Goal: Task Accomplishment & Management: Use online tool/utility

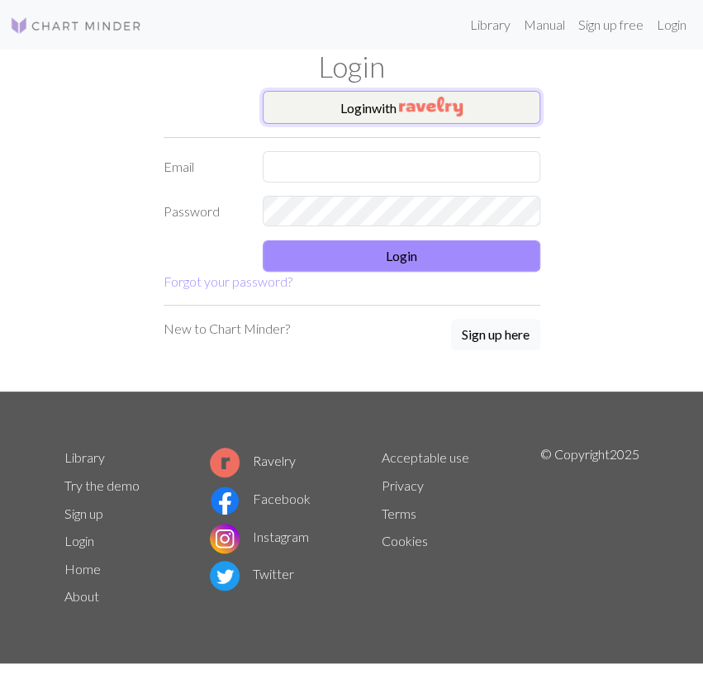
click at [341, 110] on button "Login with" at bounding box center [402, 107] width 278 height 33
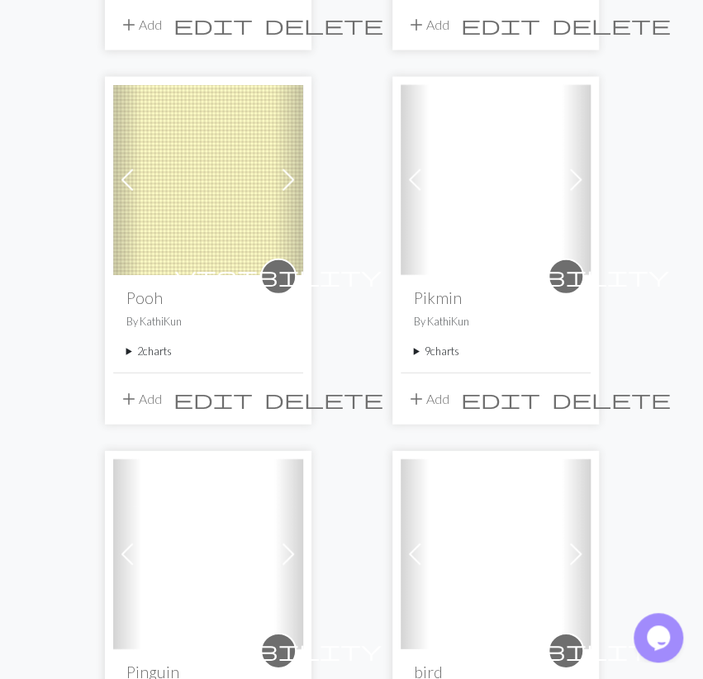
scroll to position [1289, 0]
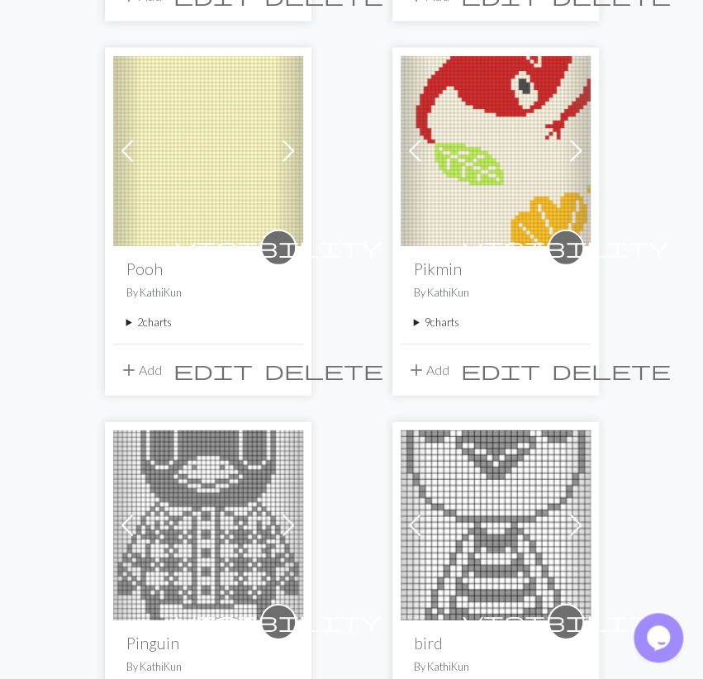
click at [449, 323] on summary "9 charts" at bounding box center [496, 323] width 164 height 16
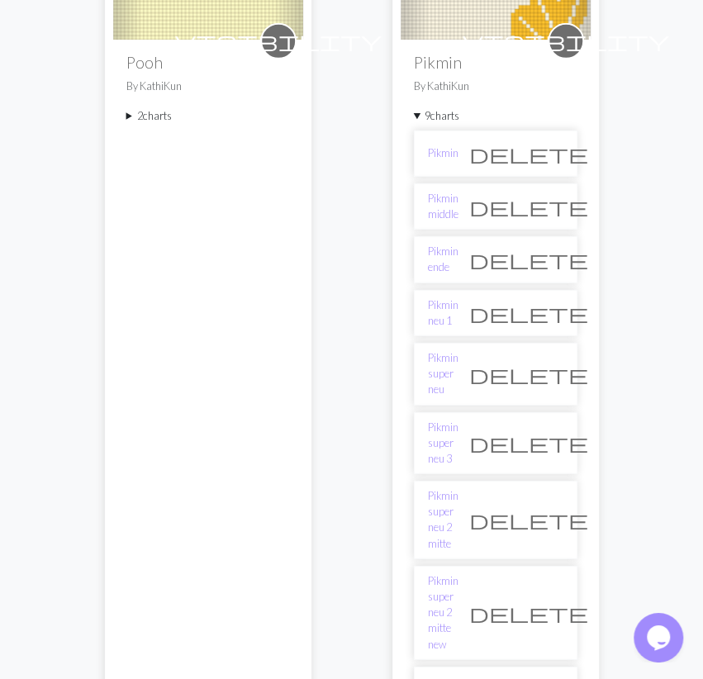
scroll to position [1547, 0]
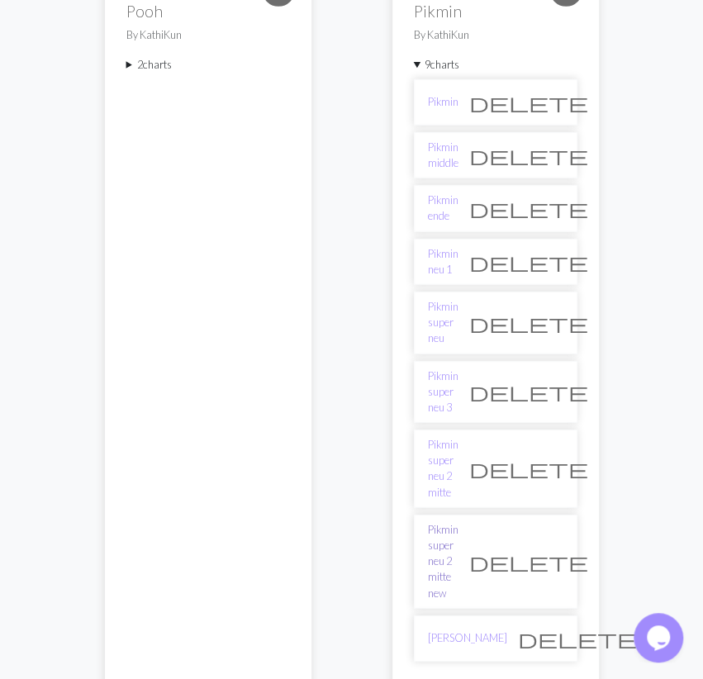
click at [440, 522] on link "Pikmin super neu 2 mitte new" at bounding box center [443, 561] width 31 height 79
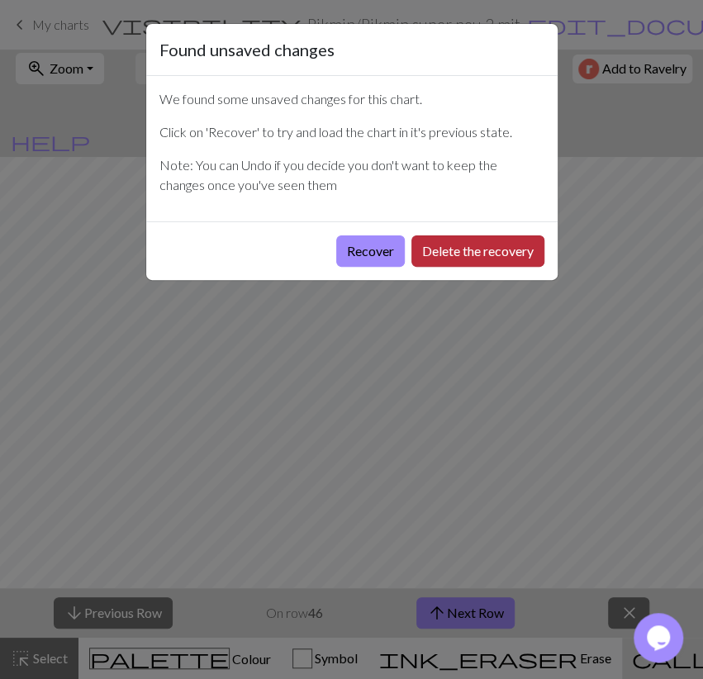
click at [500, 257] on button "Delete the recovery" at bounding box center [478, 251] width 133 height 31
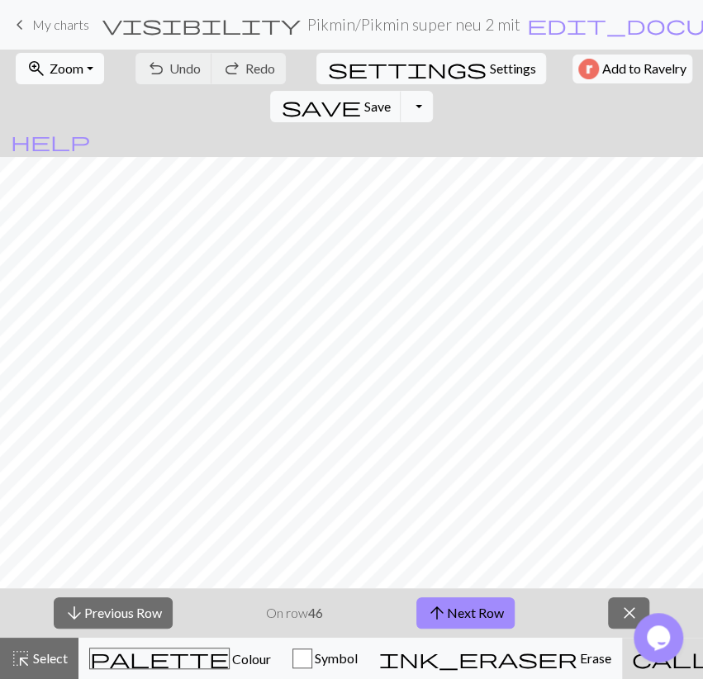
click at [79, 72] on span "Zoom" at bounding box center [67, 68] width 34 height 16
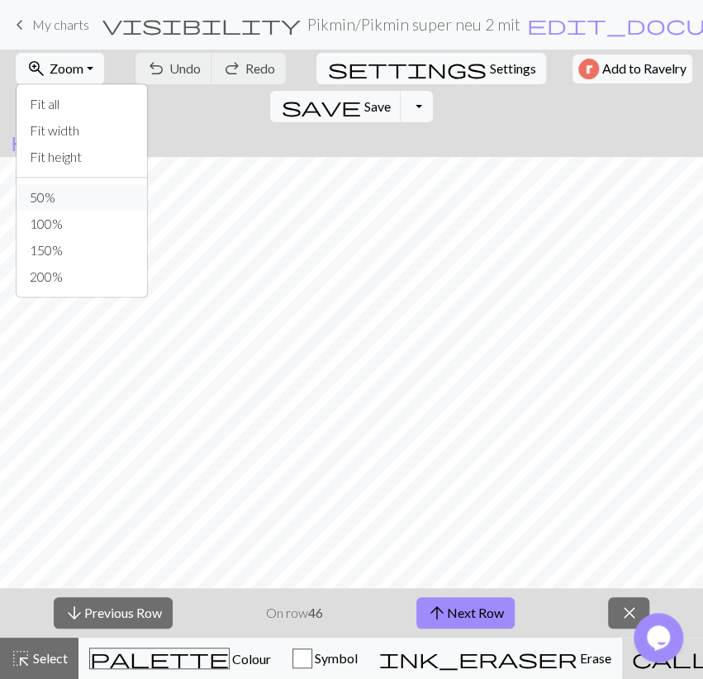
click at [55, 199] on button "50%" at bounding box center [82, 197] width 131 height 26
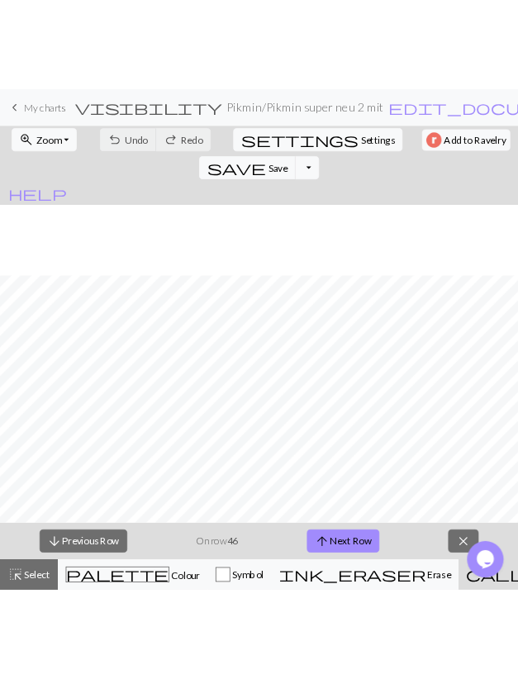
scroll to position [1342, 0]
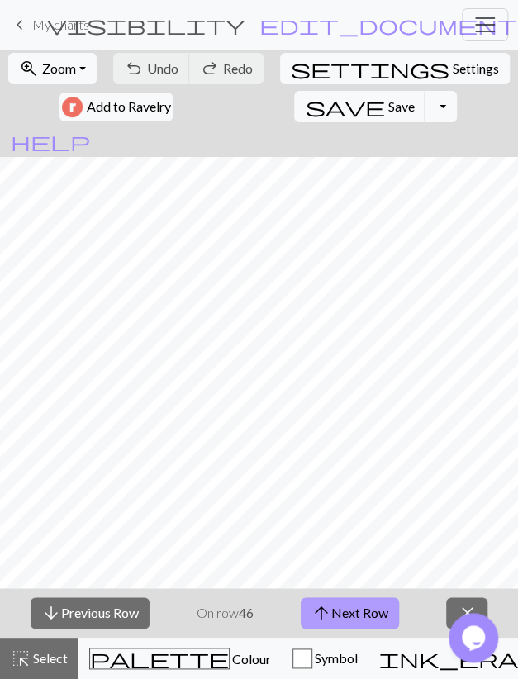
click at [383, 612] on button "arrow_upward Next Row" at bounding box center [350, 612] width 98 height 31
click at [305, 108] on span "save" at bounding box center [344, 106] width 79 height 23
click at [345, 617] on button "arrow_upward Next Row" at bounding box center [350, 612] width 98 height 31
click at [305, 113] on span "save" at bounding box center [344, 106] width 79 height 23
click at [366, 621] on button "arrow_upward Next Row" at bounding box center [350, 612] width 98 height 31
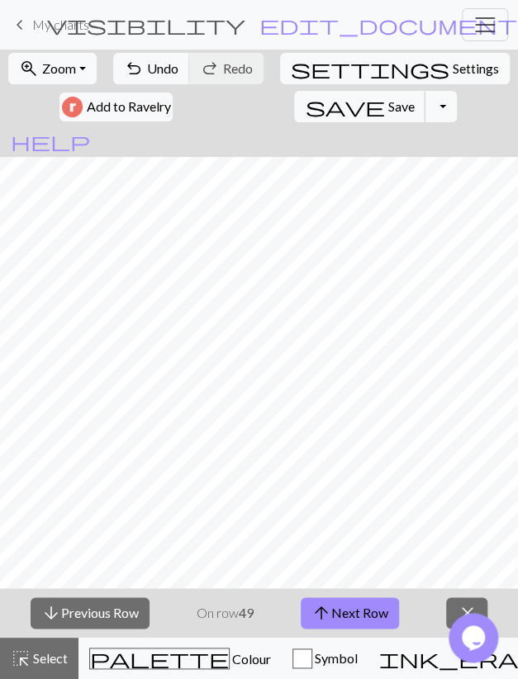
drag, startPoint x: 237, startPoint y: 104, endPoint x: 351, endPoint y: 95, distance: 114.4
click at [305, 105] on span "save" at bounding box center [344, 106] width 79 height 23
click at [342, 611] on button "arrow_upward Next Row" at bounding box center [350, 612] width 98 height 31
click at [388, 112] on span "Save" at bounding box center [401, 106] width 26 height 16
click at [341, 616] on button "arrow_upward Next Row" at bounding box center [350, 612] width 98 height 31
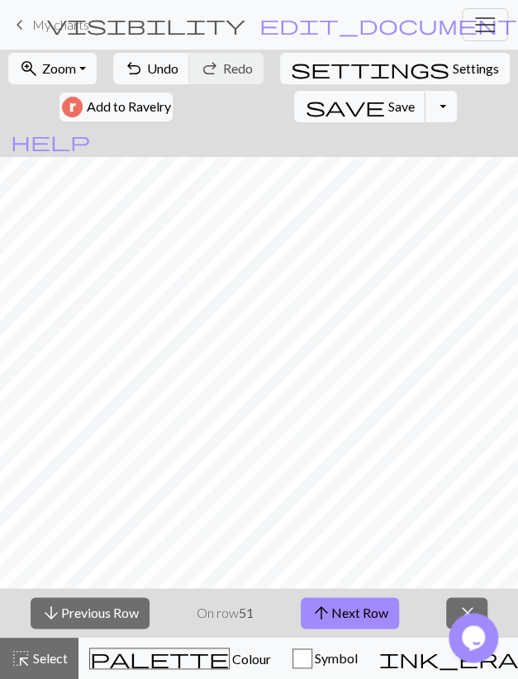
click at [388, 105] on span "Save" at bounding box center [401, 106] width 26 height 16
click at [326, 616] on span "arrow_upward" at bounding box center [322, 613] width 20 height 23
click at [305, 112] on span "save" at bounding box center [344, 106] width 79 height 23
click at [370, 621] on button "arrow_upward Next Row" at bounding box center [350, 612] width 98 height 31
click at [294, 96] on button "save Save Save" at bounding box center [359, 106] width 131 height 31
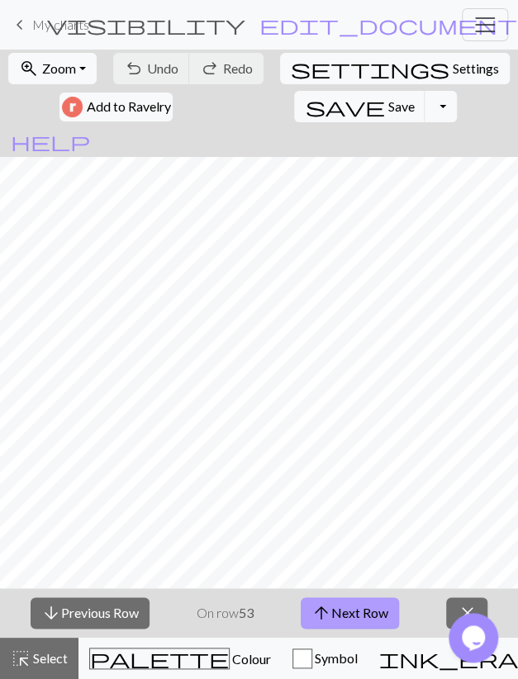
click at [388, 611] on button "arrow_upward Next Row" at bounding box center [350, 612] width 98 height 31
click at [388, 105] on span "Save" at bounding box center [401, 106] width 26 height 16
click at [336, 611] on button "arrow_upward Next Row" at bounding box center [350, 612] width 98 height 31
click at [388, 103] on span "Save" at bounding box center [401, 106] width 26 height 16
click at [323, 621] on span "arrow_upward" at bounding box center [322, 613] width 20 height 23
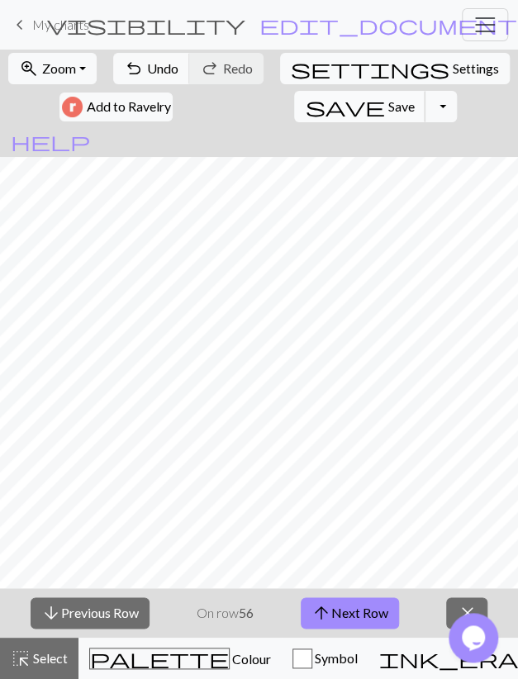
click at [294, 115] on button "save Save Save" at bounding box center [359, 106] width 131 height 31
click at [358, 616] on button "arrow_upward Next Row" at bounding box center [350, 612] width 98 height 31
click at [388, 109] on span "Save" at bounding box center [401, 106] width 26 height 16
click at [355, 613] on button "arrow_upward Next Row" at bounding box center [350, 612] width 98 height 31
click at [388, 98] on span "Save" at bounding box center [401, 106] width 26 height 16
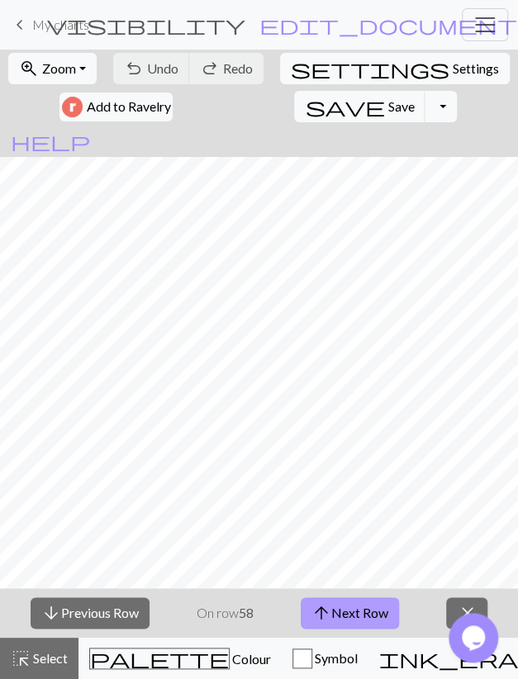
click at [342, 618] on button "arrow_upward Next Row" at bounding box center [350, 612] width 98 height 31
click at [388, 100] on span "Save" at bounding box center [401, 106] width 26 height 16
click at [384, 612] on button "arrow_upward Next Row" at bounding box center [350, 612] width 98 height 31
click at [294, 103] on button "save Save Save" at bounding box center [359, 106] width 131 height 31
click at [349, 625] on button "arrow_upward Next Row" at bounding box center [350, 612] width 98 height 31
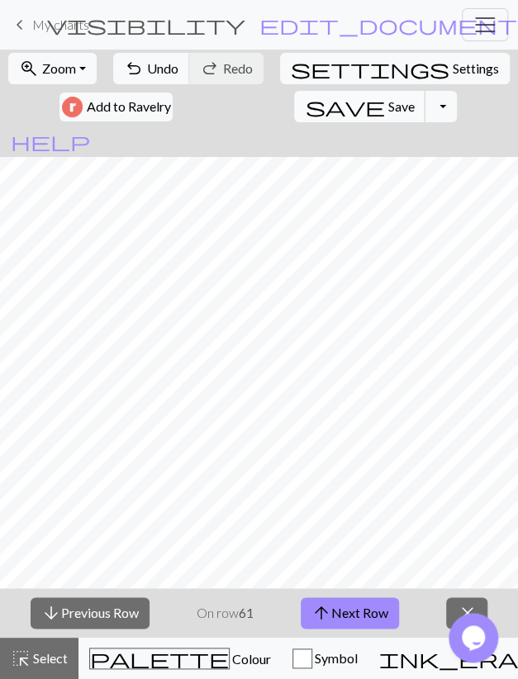
click at [388, 103] on span "Save" at bounding box center [401, 106] width 26 height 16
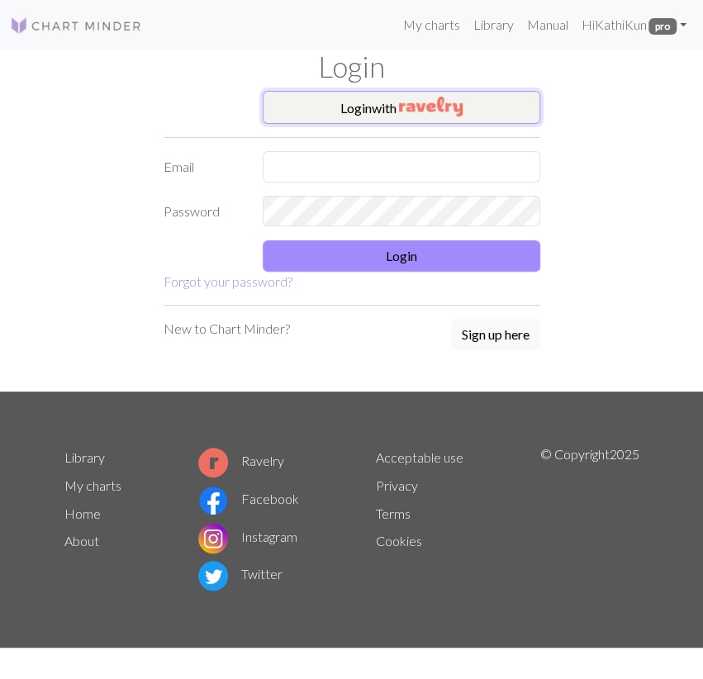
click at [463, 117] on button "Login with" at bounding box center [402, 107] width 278 height 33
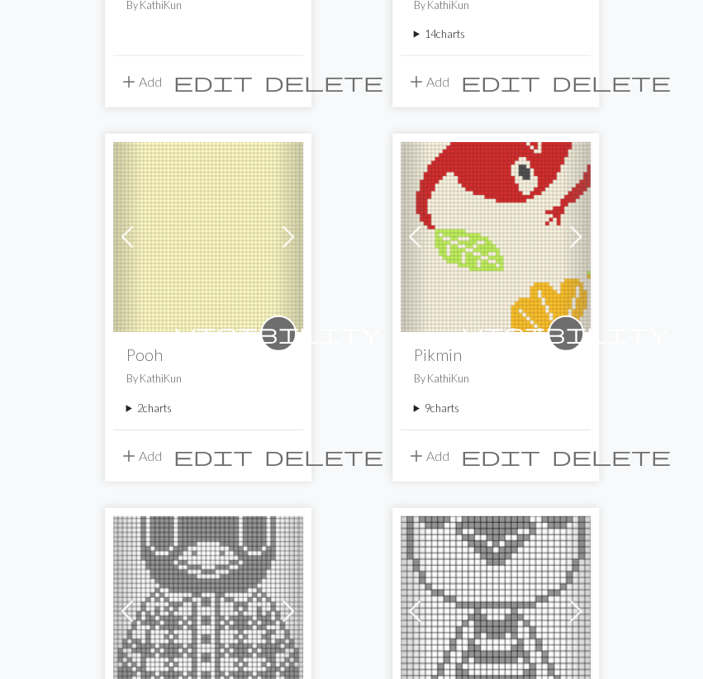
scroll to position [1289, 0]
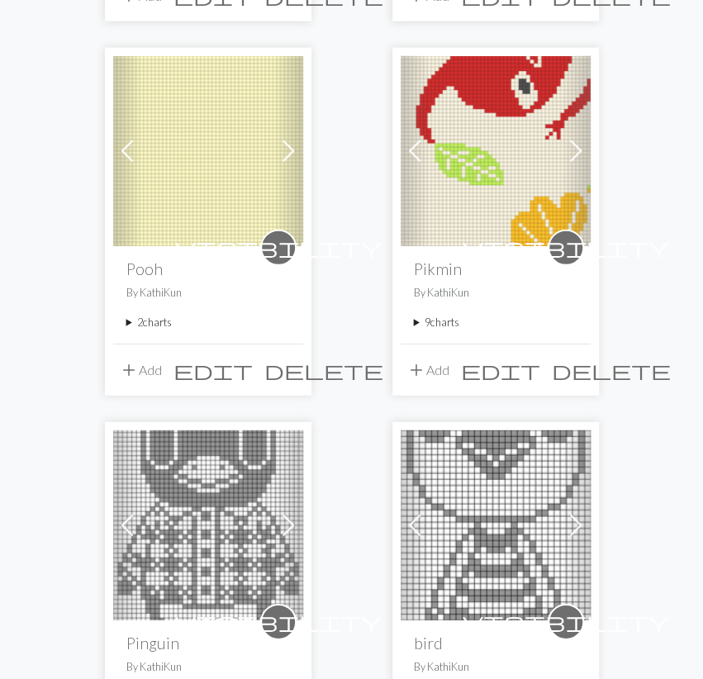
click at [450, 315] on summary "9 charts" at bounding box center [496, 323] width 164 height 16
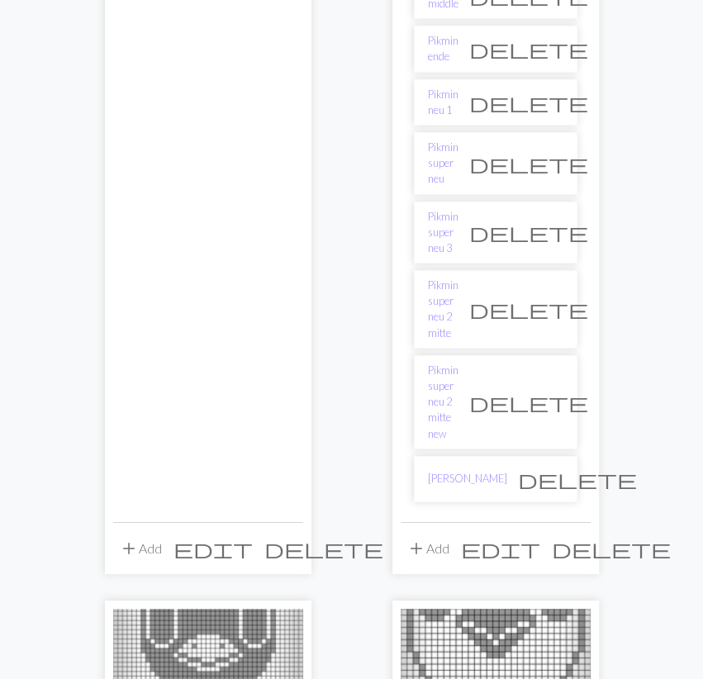
scroll to position [1805, 0]
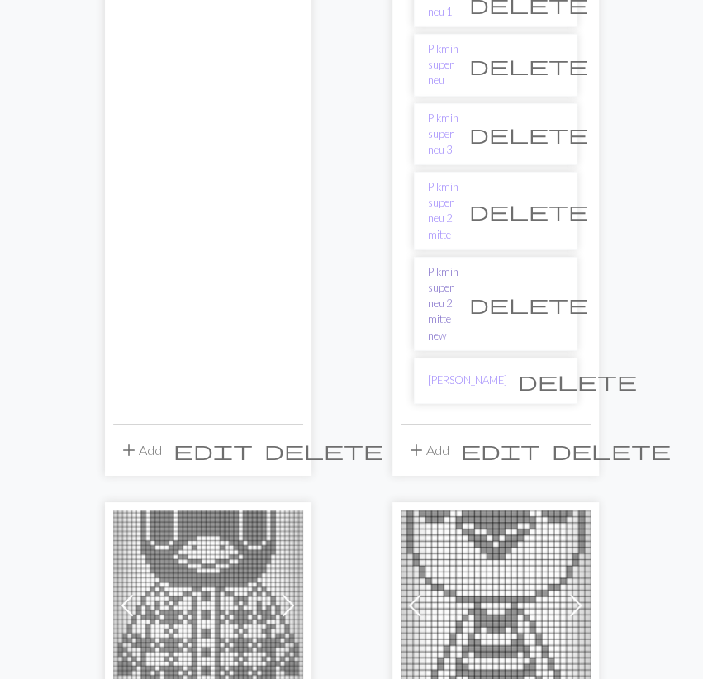
click at [459, 264] on link "Pikmin super neu 2 mitte new" at bounding box center [443, 303] width 31 height 79
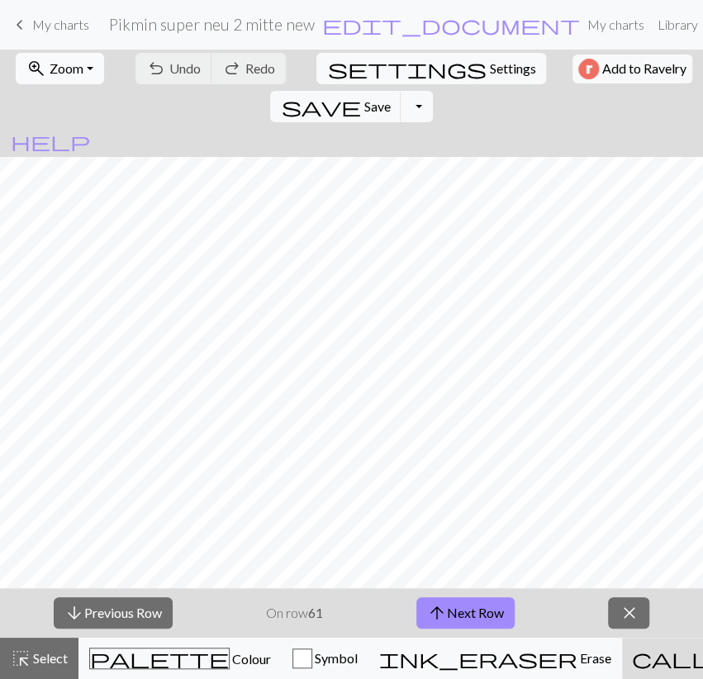
click at [74, 65] on span "Zoom" at bounding box center [67, 68] width 34 height 16
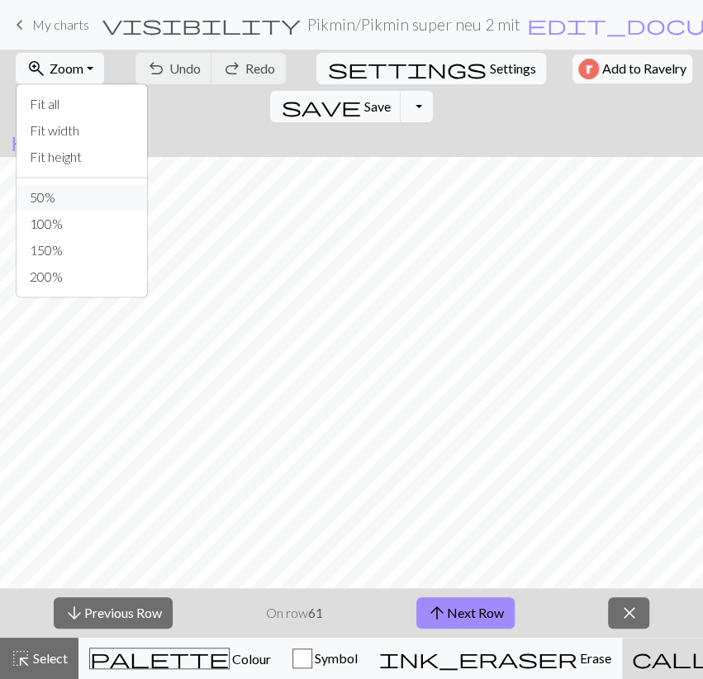
click at [72, 198] on button "50%" at bounding box center [82, 197] width 131 height 26
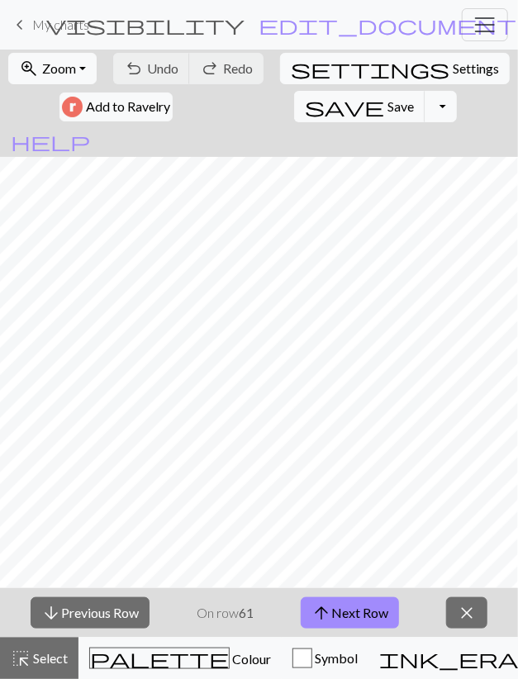
scroll to position [1342, 0]
click at [358, 609] on button "arrow_upward Next Row" at bounding box center [350, 612] width 98 height 31
click at [329, 594] on div "arrow_downward Previous Row On row 62 arrow_upward Next Row close" at bounding box center [259, 613] width 518 height 50
click at [350, 619] on button "arrow_upward Next Row" at bounding box center [350, 612] width 98 height 31
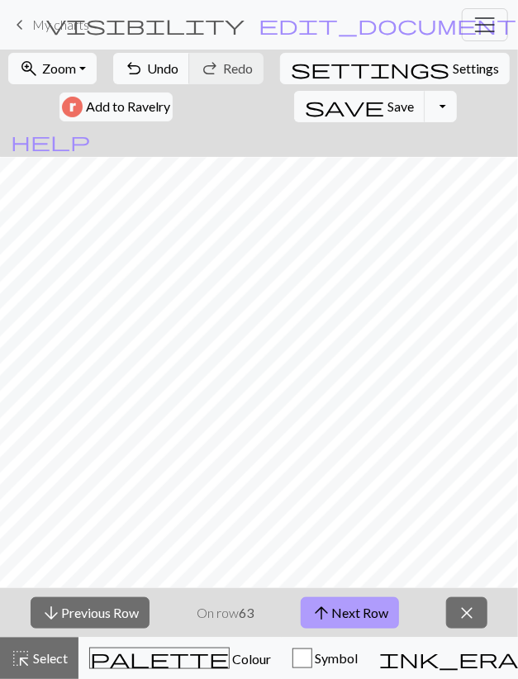
click at [345, 607] on button "arrow_upward Next Row" at bounding box center [350, 612] width 98 height 31
click at [356, 597] on div "arrow_downward Previous Row On row 64 arrow_upward Next Row close" at bounding box center [259, 613] width 518 height 50
click at [355, 603] on button "arrow_upward Next Row" at bounding box center [350, 612] width 98 height 31
click at [294, 106] on button "save Save Save" at bounding box center [359, 106] width 131 height 31
drag, startPoint x: 343, startPoint y: 604, endPoint x: 342, endPoint y: 591, distance: 13.2
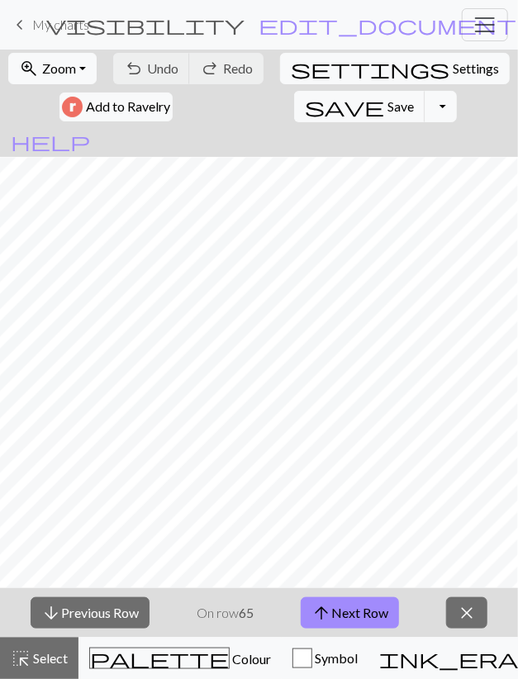
click at [342, 606] on button "arrow_upward Next Row" at bounding box center [350, 612] width 98 height 31
click at [388, 103] on span "Save" at bounding box center [401, 106] width 26 height 16
click at [345, 604] on button "arrow_upward Next Row" at bounding box center [350, 612] width 98 height 31
click at [294, 97] on button "save Save Save" at bounding box center [359, 106] width 131 height 31
click at [360, 611] on button "arrow_upward Next Row" at bounding box center [350, 612] width 98 height 31
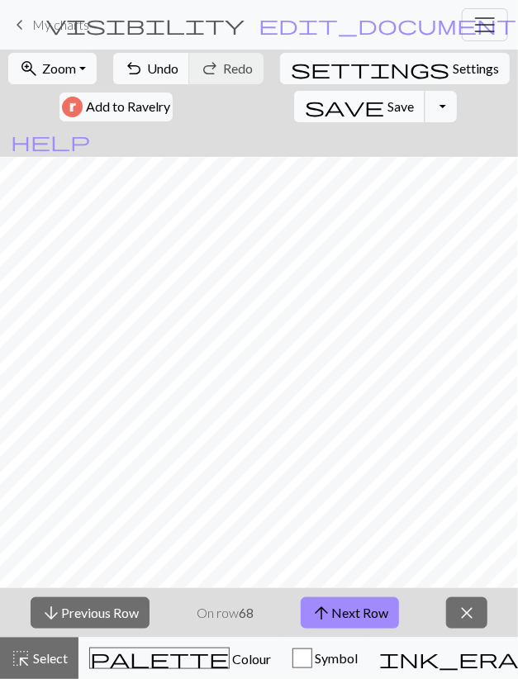
click at [294, 98] on button "save Save Save" at bounding box center [359, 106] width 131 height 31
click at [343, 614] on button "arrow_upward Next Row" at bounding box center [350, 612] width 98 height 31
drag, startPoint x: 230, startPoint y: 108, endPoint x: 259, endPoint y: 133, distance: 38.1
click at [305, 108] on span "save" at bounding box center [344, 106] width 79 height 23
click at [364, 593] on div "arrow_downward Previous Row On row 69 arrow_upward Next Row close" at bounding box center [259, 613] width 518 height 50
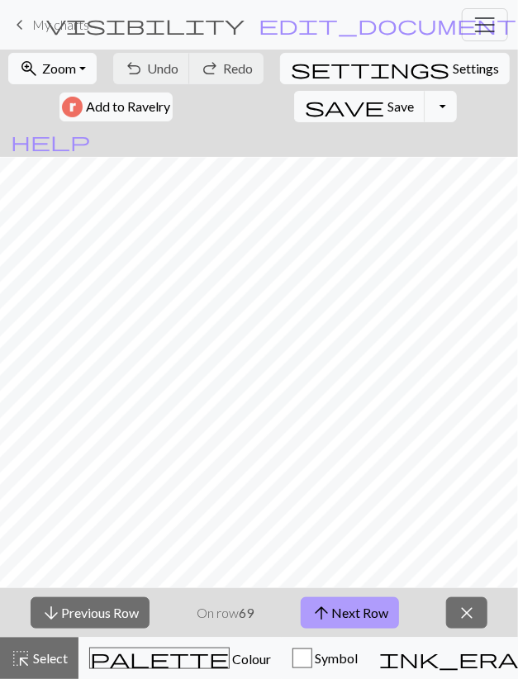
click at [364, 627] on button "arrow_upward Next Row" at bounding box center [350, 612] width 98 height 31
click at [388, 107] on span "Save" at bounding box center [401, 106] width 26 height 16
click at [383, 614] on button "arrow_upward Next Row" at bounding box center [350, 612] width 98 height 31
click at [294, 102] on button "save Save Save" at bounding box center [359, 106] width 131 height 31
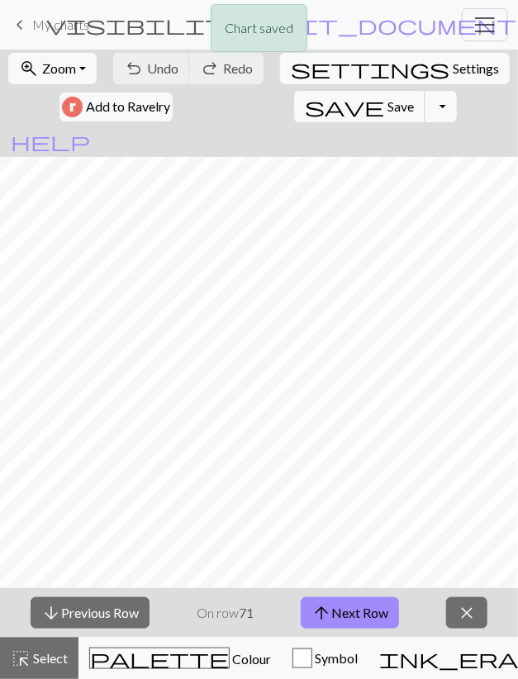
drag, startPoint x: 277, startPoint y: 108, endPoint x: 164, endPoint y: 62, distance: 121.5
click at [164, 62] on body "This website uses cookies to ensure you get the best experience on our website.…" at bounding box center [259, 339] width 518 height 679
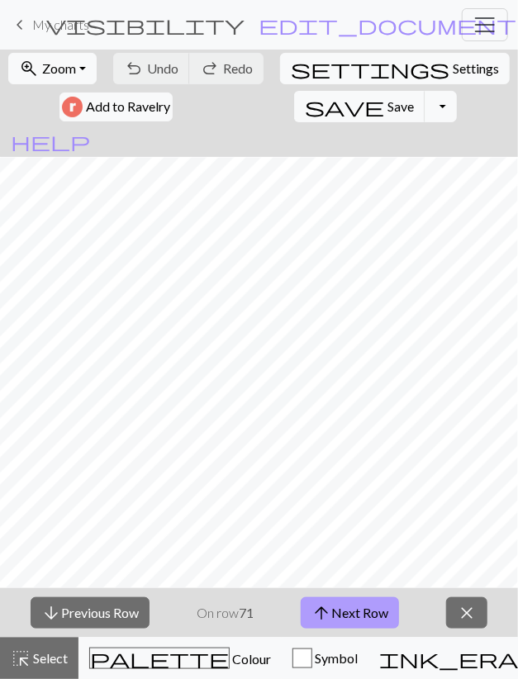
click at [345, 614] on button "arrow_upward Next Row" at bounding box center [350, 612] width 98 height 31
click at [294, 98] on button "save Save Save" at bounding box center [359, 106] width 131 height 31
click at [324, 612] on span "arrow_upward" at bounding box center [322, 613] width 20 height 23
click at [388, 107] on span "Save" at bounding box center [401, 106] width 26 height 16
click at [366, 621] on button "arrow_upward Next Row" at bounding box center [350, 612] width 98 height 31
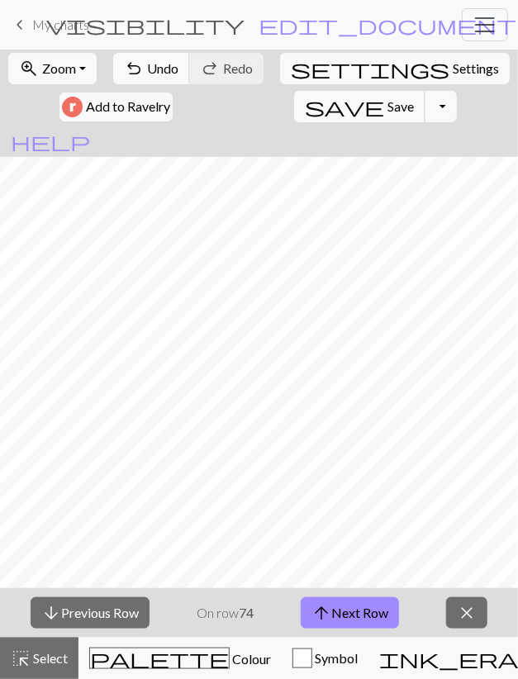
click at [305, 111] on span "save" at bounding box center [344, 106] width 79 height 23
click at [359, 612] on button "arrow_upward Next Row" at bounding box center [350, 612] width 98 height 31
click at [388, 99] on span "Save" at bounding box center [401, 106] width 26 height 16
click at [348, 602] on button "arrow_upward Next Row" at bounding box center [350, 612] width 98 height 31
click at [305, 105] on span "save" at bounding box center [344, 106] width 79 height 23
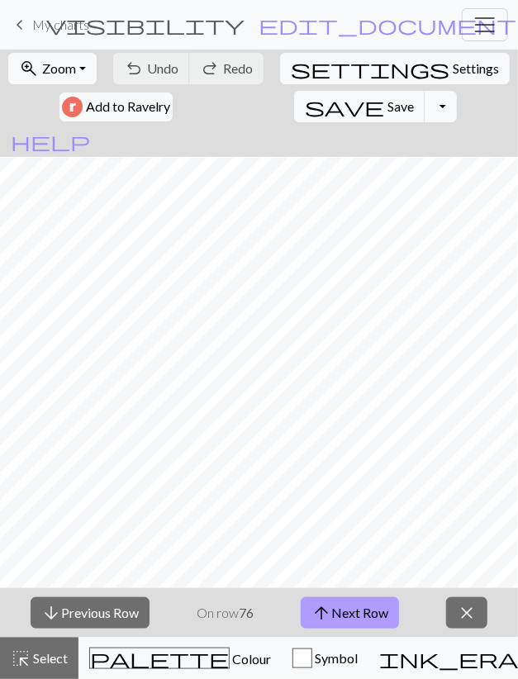
click at [393, 617] on button "arrow_upward Next Row" at bounding box center [350, 612] width 98 height 31
click at [388, 99] on span "Save" at bounding box center [401, 106] width 26 height 16
click at [331, 616] on span "arrow_upward" at bounding box center [322, 613] width 20 height 23
click at [388, 102] on span "Save" at bounding box center [401, 106] width 26 height 16
click at [353, 607] on button "arrow_upward Next Row" at bounding box center [350, 612] width 98 height 31
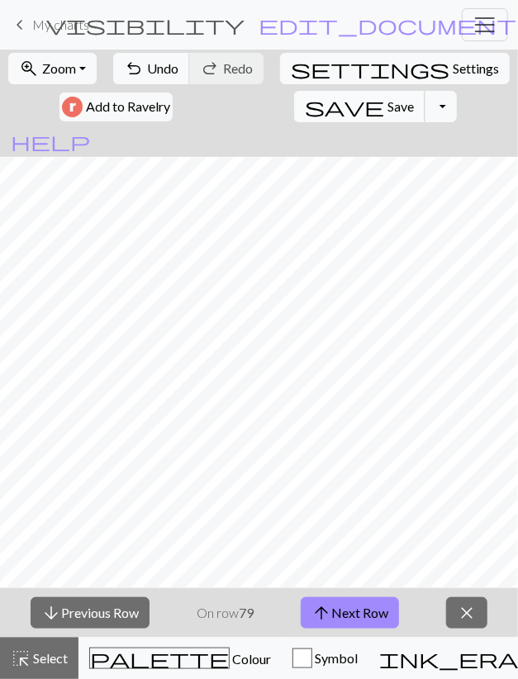
click at [305, 103] on span "save" at bounding box center [344, 106] width 79 height 23
click at [318, 613] on span "arrow_upward" at bounding box center [322, 613] width 20 height 23
click at [388, 107] on span "Save" at bounding box center [401, 106] width 26 height 16
click at [326, 605] on span "arrow_upward" at bounding box center [322, 613] width 20 height 23
click at [388, 103] on span "Save" at bounding box center [401, 106] width 26 height 16
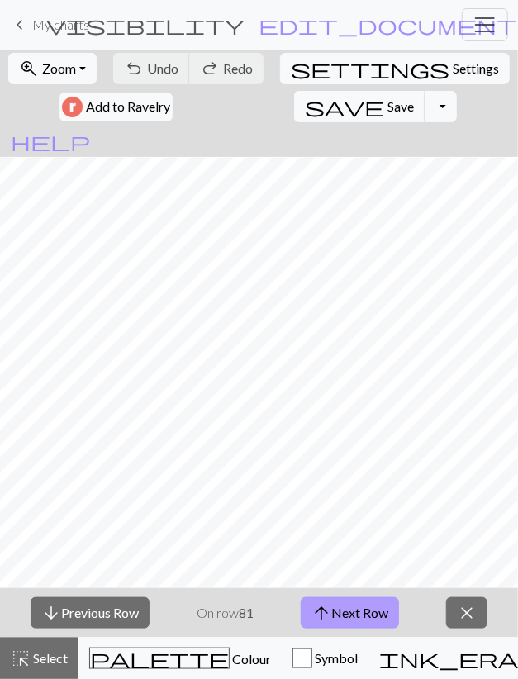
click at [388, 626] on button "arrow_upward Next Row" at bounding box center [350, 612] width 98 height 31
click at [305, 97] on span "save" at bounding box center [344, 106] width 79 height 23
click at [359, 607] on button "arrow_upward Next Row" at bounding box center [350, 612] width 98 height 31
click at [388, 106] on span "Save" at bounding box center [401, 106] width 26 height 16
click at [331, 612] on span "arrow_upward" at bounding box center [322, 613] width 20 height 23
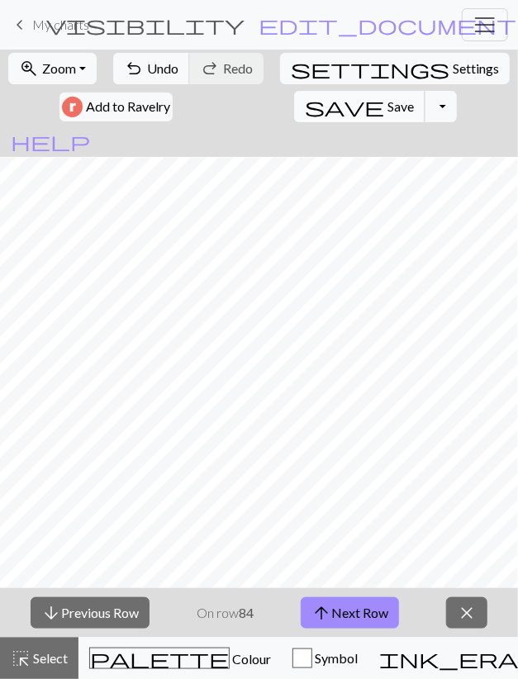
click at [388, 109] on span "Save" at bounding box center [401, 106] width 26 height 16
click at [343, 621] on button "arrow_upward Next Row" at bounding box center [350, 612] width 98 height 31
click at [305, 107] on span "save" at bounding box center [344, 106] width 79 height 23
click at [360, 618] on button "arrow_upward Next Row" at bounding box center [350, 612] width 98 height 31
click at [388, 108] on span "Save" at bounding box center [401, 106] width 26 height 16
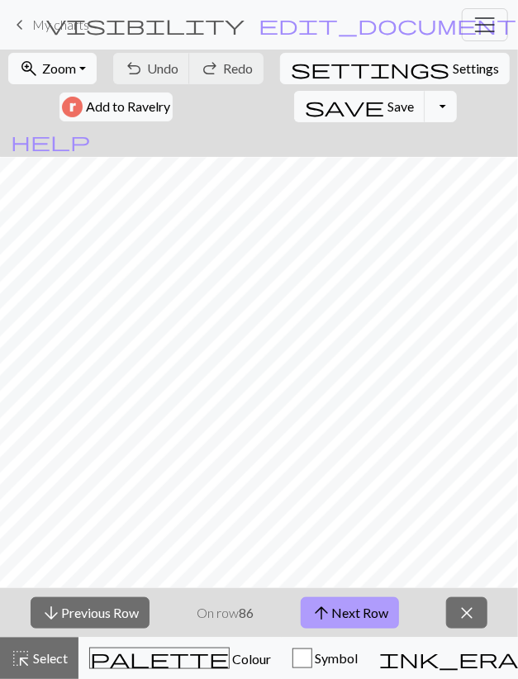
click at [348, 607] on button "arrow_upward Next Row" at bounding box center [350, 612] width 98 height 31
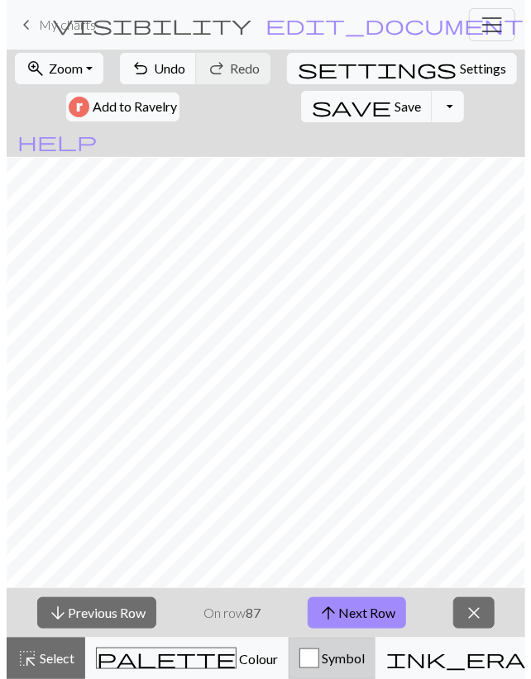
scroll to position [997, 7]
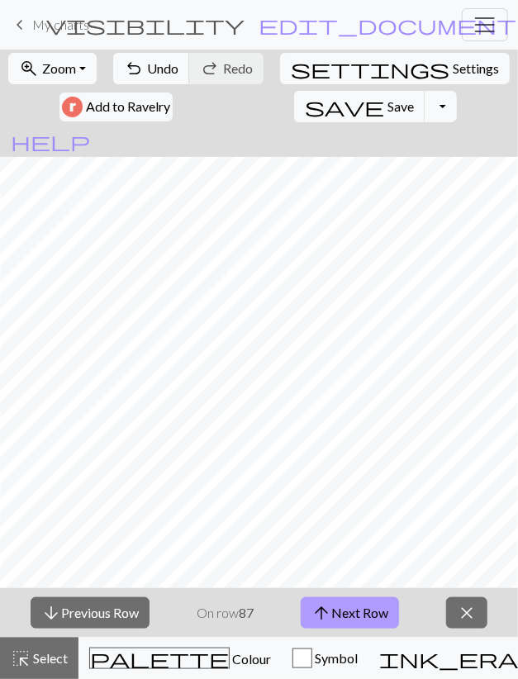
click at [359, 615] on button "arrow_upward Next Row" at bounding box center [350, 612] width 98 height 31
click at [379, 614] on button "arrow_upward Next Row" at bounding box center [350, 612] width 98 height 31
click at [388, 100] on span "Save" at bounding box center [401, 106] width 26 height 16
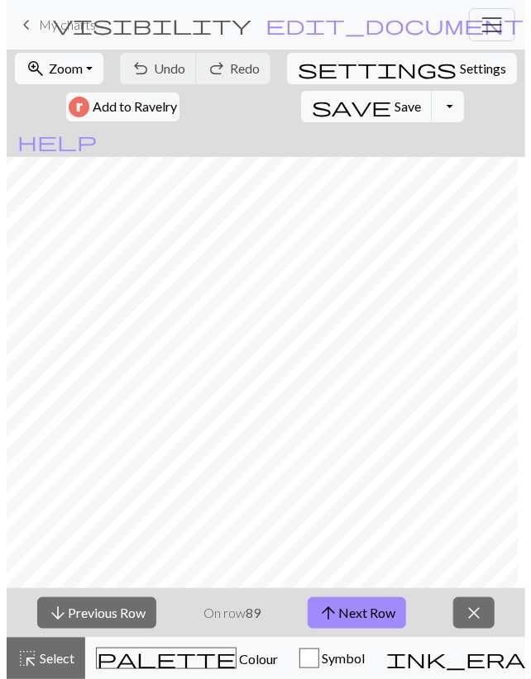
scroll to position [997, 0]
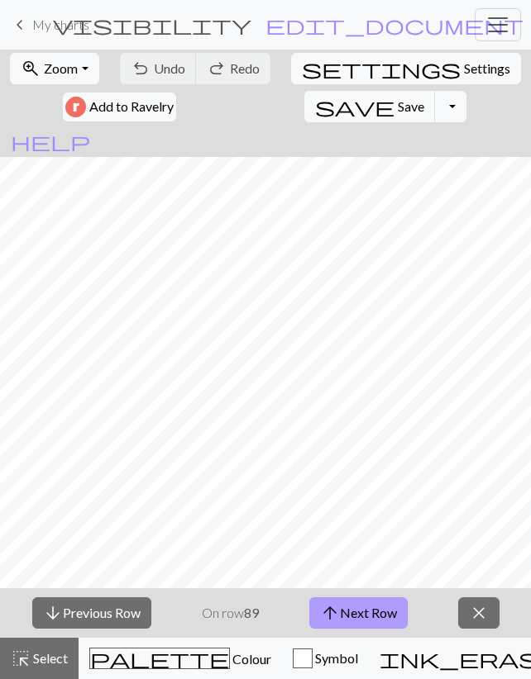
click at [318, 618] on button "arrow_upward Next Row" at bounding box center [358, 612] width 98 height 31
click at [400, 606] on button "arrow_upward Next Row" at bounding box center [358, 612] width 98 height 31
click at [356, 611] on button "arrow_upward Next Row" at bounding box center [358, 612] width 98 height 31
click at [345, 612] on button "arrow_upward Next Row" at bounding box center [358, 612] width 98 height 31
click at [397, 106] on span "Save" at bounding box center [410, 106] width 26 height 16
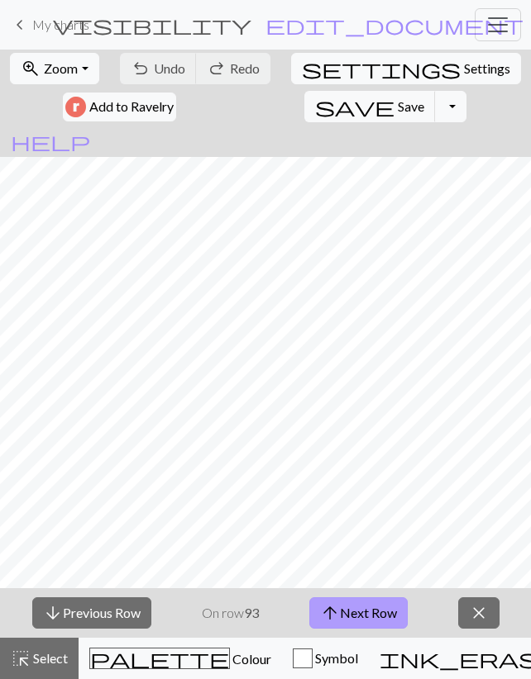
click at [349, 604] on button "arrow_upward Next Row" at bounding box center [358, 612] width 98 height 31
click at [364, 616] on button "arrow_upward Next Row" at bounding box center [358, 612] width 98 height 31
click at [355, 603] on button "arrow_upward Next Row" at bounding box center [358, 612] width 98 height 31
click at [397, 112] on span "Save" at bounding box center [410, 106] width 26 height 16
click at [358, 617] on button "arrow_upward Next Row" at bounding box center [358, 612] width 98 height 31
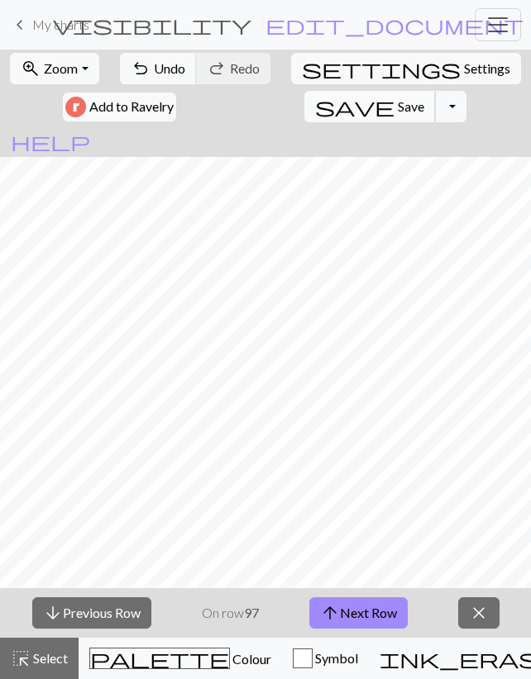
click at [304, 107] on button "save Save Save" at bounding box center [369, 106] width 131 height 31
click at [372, 615] on button "arrow_upward Next Row" at bounding box center [358, 612] width 98 height 31
click at [397, 107] on span "Save" at bounding box center [410, 106] width 26 height 16
click at [341, 612] on button "arrow_upward Next Row" at bounding box center [358, 612] width 98 height 31
click at [397, 106] on span "Save" at bounding box center [410, 106] width 26 height 16
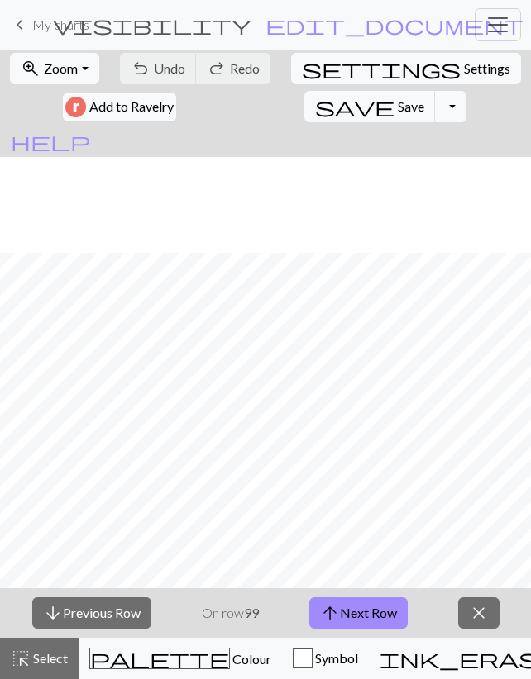
scroll to position [863, 0]
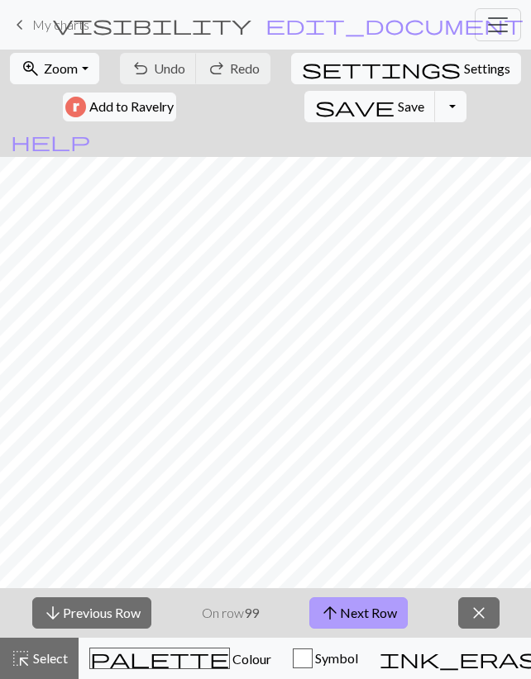
click at [373, 601] on button "arrow_upward Next Row" at bounding box center [358, 612] width 98 height 31
click at [333, 611] on span "arrow_upward" at bounding box center [332, 613] width 20 height 23
click at [397, 98] on span "Save" at bounding box center [410, 106] width 26 height 16
click at [346, 609] on button "arrow_upward Next Row" at bounding box center [361, 612] width 98 height 31
click at [397, 103] on span "Save" at bounding box center [410, 106] width 26 height 16
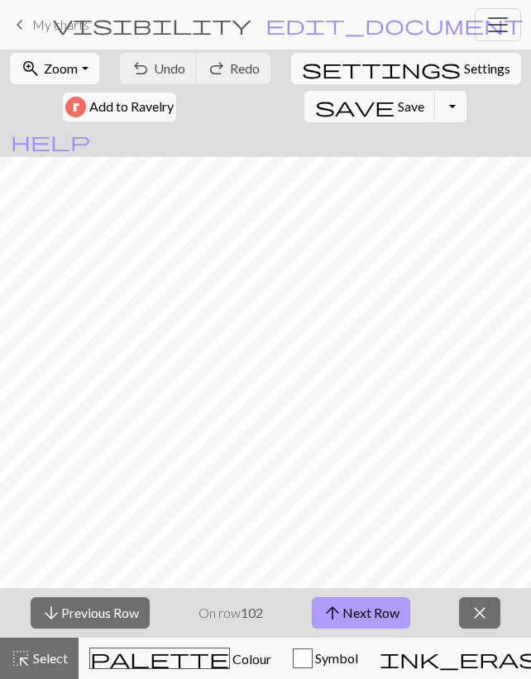
click at [373, 611] on button "arrow_upward Next Row" at bounding box center [361, 612] width 98 height 31
click at [397, 112] on span "Save" at bounding box center [410, 106] width 26 height 16
